Goal: Task Accomplishment & Management: Complete application form

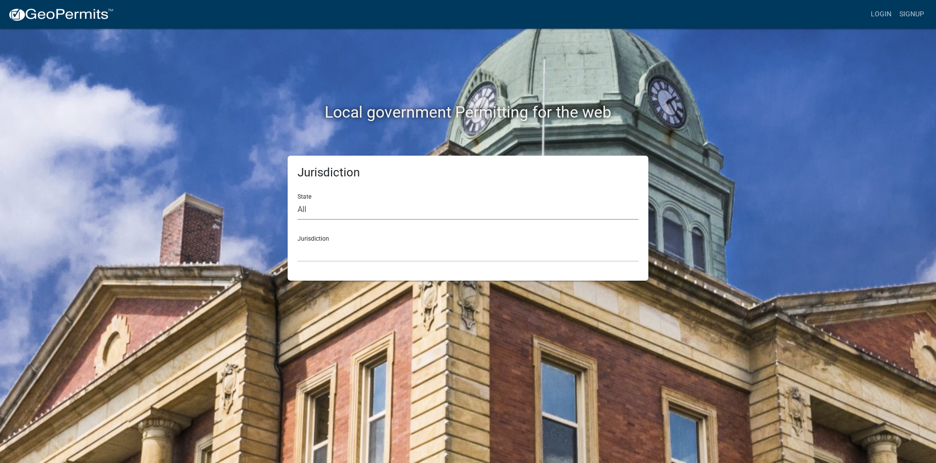
click at [323, 212] on select "All [US_STATE] [US_STATE] [US_STATE] [US_STATE] [US_STATE] [US_STATE] [US_STATE…" at bounding box center [468, 210] width 341 height 20
select select "[US_STATE]"
click at [298, 200] on select "All [US_STATE] [US_STATE] [US_STATE] [US_STATE] [US_STATE] [US_STATE] [US_STATE…" at bounding box center [468, 210] width 341 height 20
click at [337, 249] on select "[GEOGRAPHIC_DATA], [US_STATE][PERSON_NAME][GEOGRAPHIC_DATA], [US_STATE][PERSON_…" at bounding box center [468, 252] width 341 height 20
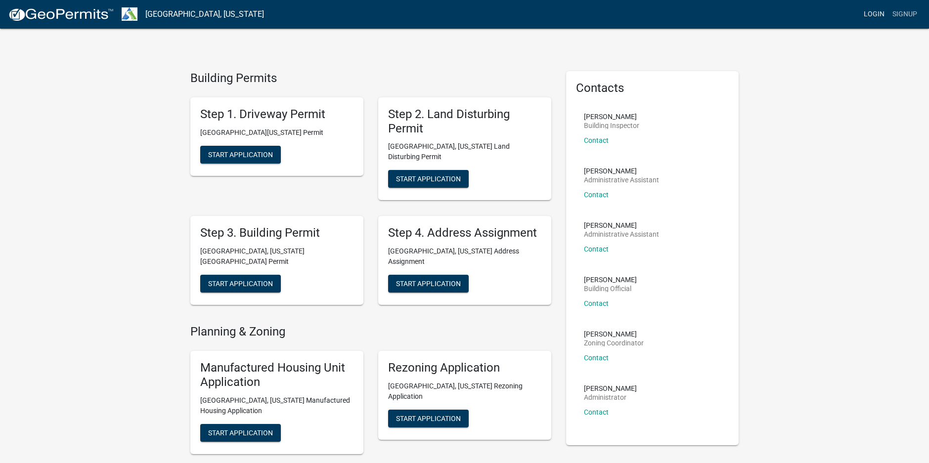
click at [875, 17] on link "Login" at bounding box center [873, 14] width 29 height 19
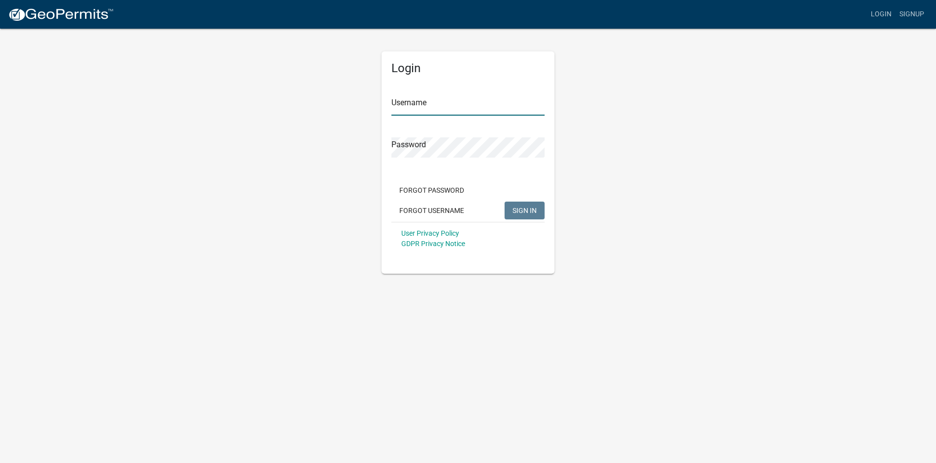
type input "mandyinman"
click at [528, 215] on button "SIGN IN" at bounding box center [525, 211] width 40 height 18
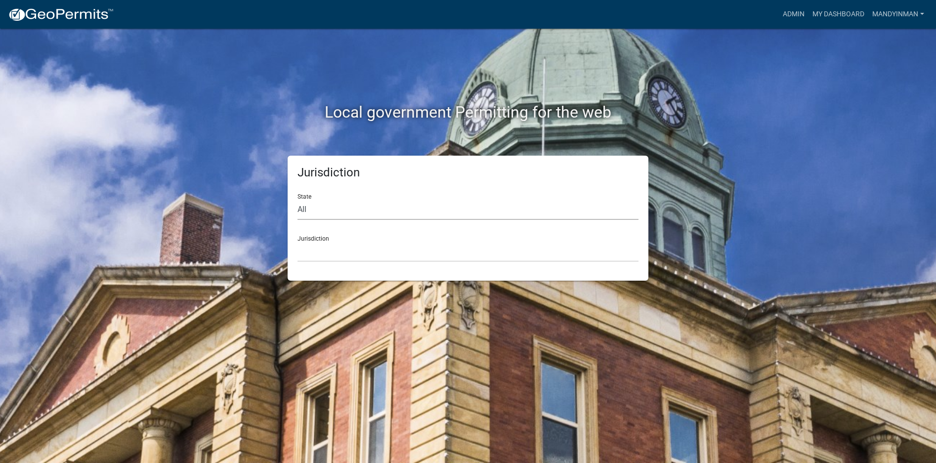
click at [346, 212] on select "All [US_STATE] [US_STATE] [US_STATE] [US_STATE] [US_STATE] [US_STATE] [US_STATE…" at bounding box center [468, 210] width 341 height 20
select select "[US_STATE]"
click at [298, 200] on select "All [US_STATE] [US_STATE] [US_STATE] [US_STATE] [US_STATE] [US_STATE] [US_STATE…" at bounding box center [468, 210] width 341 height 20
click at [346, 245] on select "[GEOGRAPHIC_DATA], [US_STATE][PERSON_NAME][GEOGRAPHIC_DATA], [US_STATE][PERSON_…" at bounding box center [468, 252] width 341 height 20
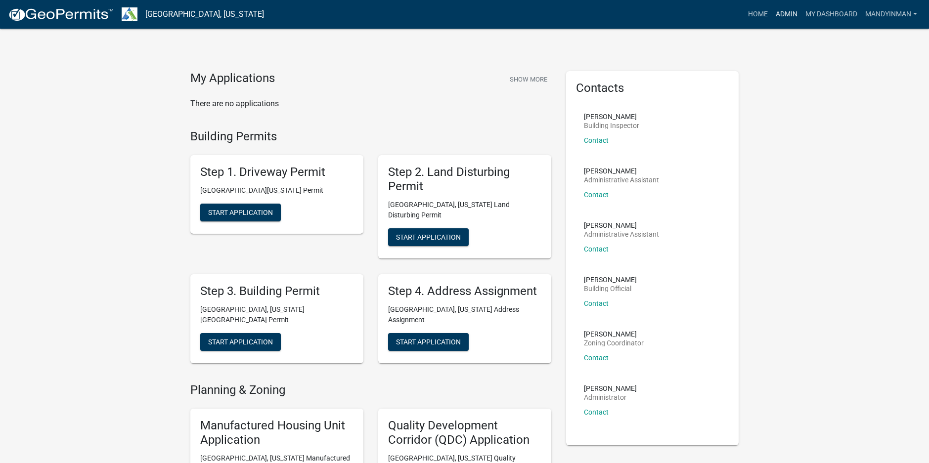
click at [781, 10] on link "Admin" at bounding box center [786, 14] width 30 height 19
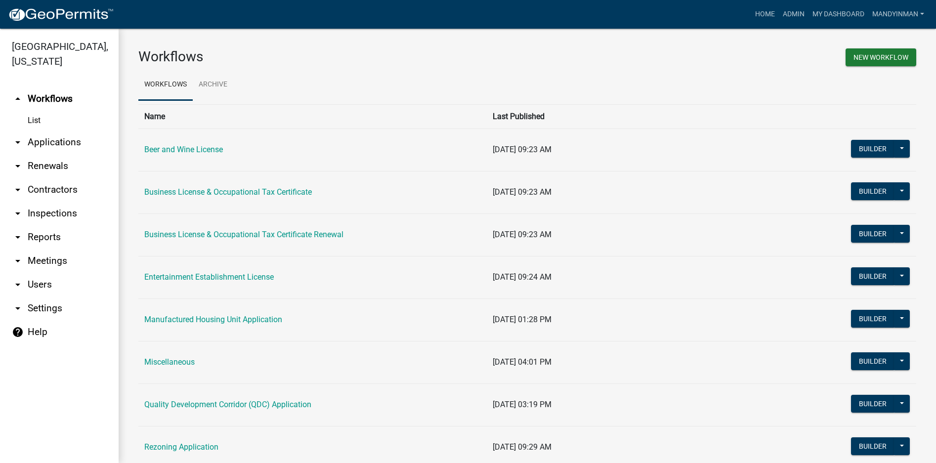
click at [28, 111] on link "List" at bounding box center [59, 121] width 119 height 20
click at [55, 228] on link "arrow_drop_down Reports" at bounding box center [59, 237] width 119 height 24
select select "0: null"
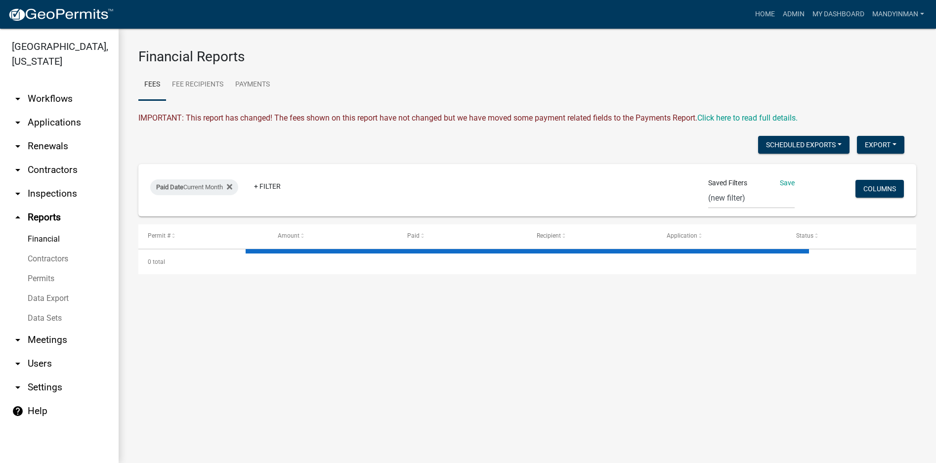
click at [17, 212] on icon "arrow_drop_up" at bounding box center [18, 218] width 12 height 12
click at [836, 12] on link "My Dashboard" at bounding box center [839, 14] width 60 height 19
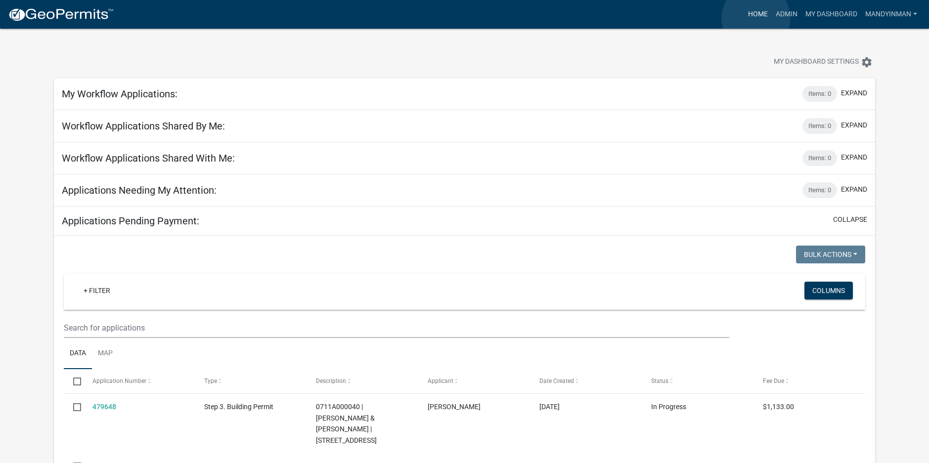
click at [756, 18] on link "Home" at bounding box center [758, 14] width 28 height 19
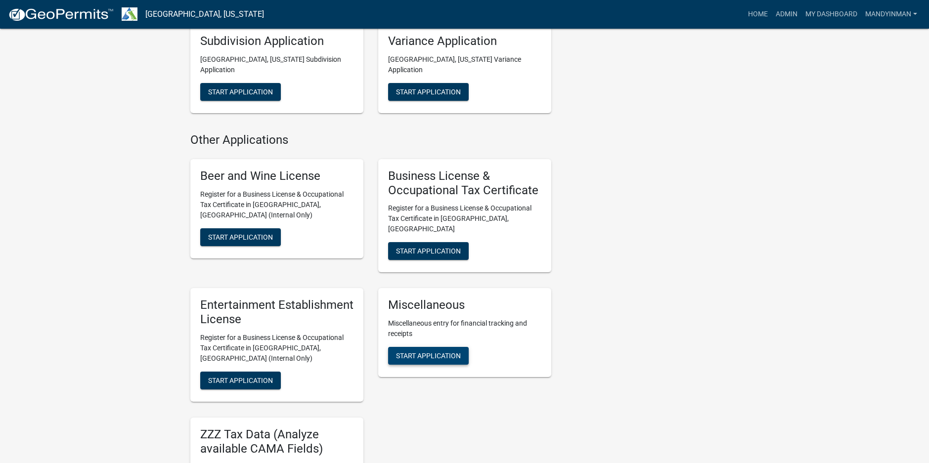
scroll to position [791, 0]
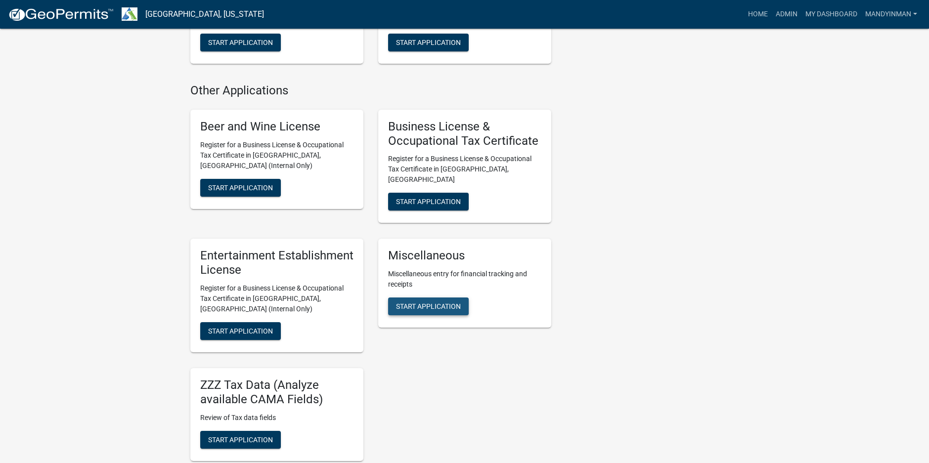
click at [446, 302] on span "Start Application" at bounding box center [428, 306] width 65 height 8
